Goal: Find specific page/section: Find specific page/section

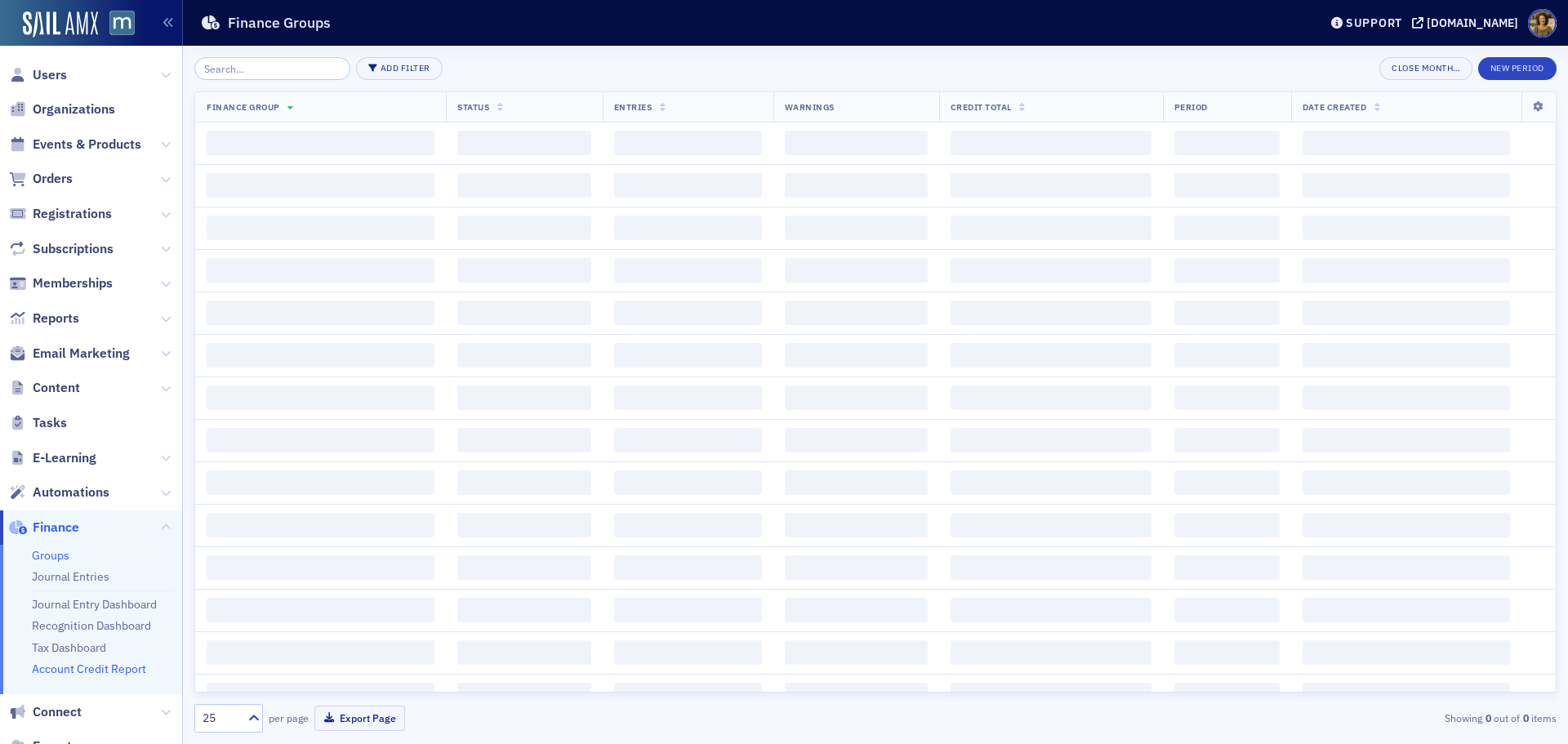
scroll to position [124, 0]
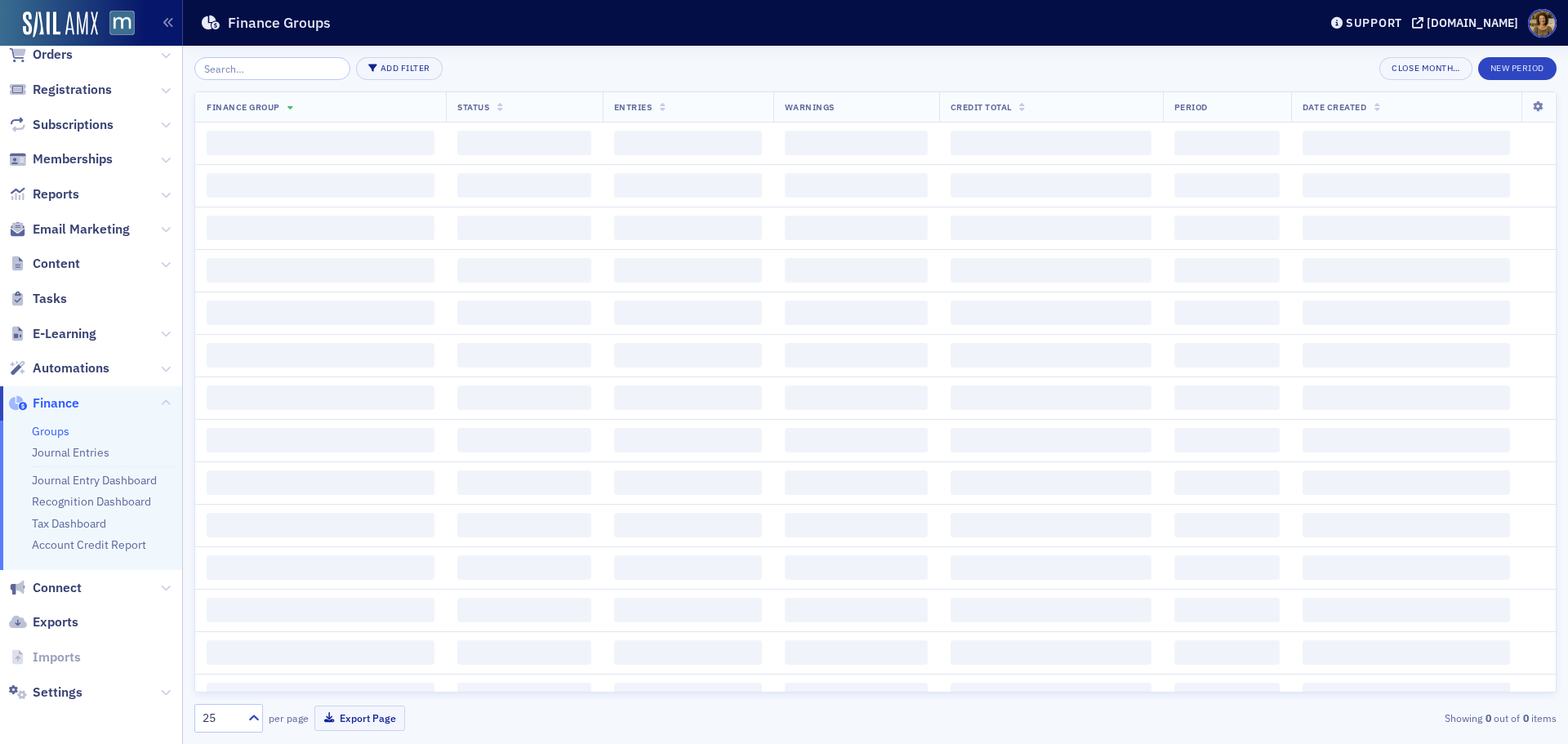
click at [43, 428] on link "Groups" at bounding box center [50, 432] width 37 height 15
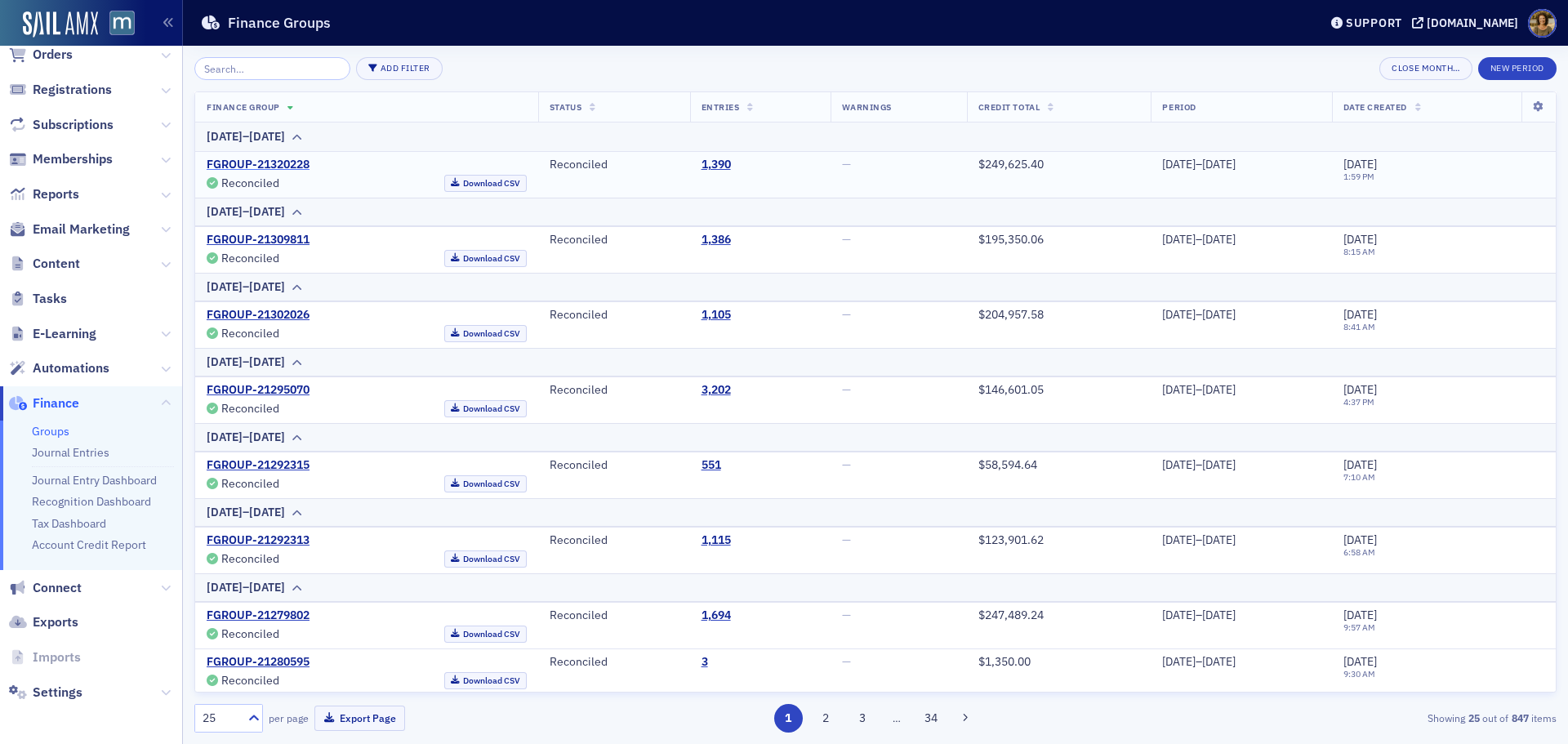
click at [288, 162] on link "FGROUP-21320228" at bounding box center [258, 165] width 103 height 15
